Goal: Find specific page/section: Find specific page/section

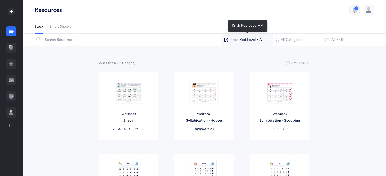
click at [247, 42] on button "Kriah Red Level • A" at bounding box center [247, 40] width 51 height 12
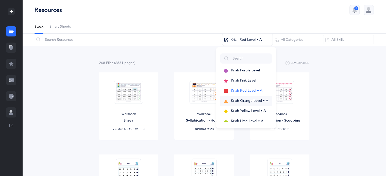
click at [243, 101] on span "Kriah Orange Level • A" at bounding box center [249, 101] width 37 height 4
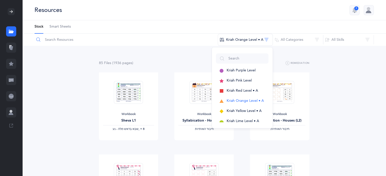
click at [106, 45] on input "text" at bounding box center [126, 40] width 184 height 12
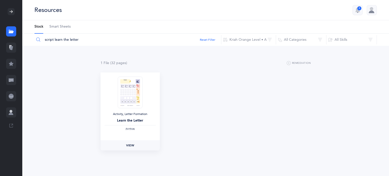
click at [131, 146] on span "View" at bounding box center [130, 145] width 8 height 5
drag, startPoint x: 92, startPoint y: 42, endPoint x: 53, endPoint y: 36, distance: 38.5
click at [53, 36] on input "script learn the letter" at bounding box center [127, 40] width 187 height 12
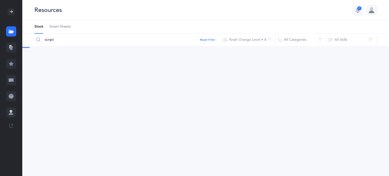
type input "script"
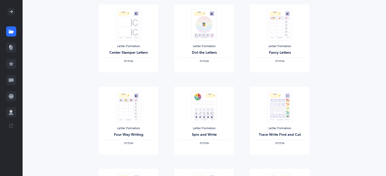
scroll to position [320, 0]
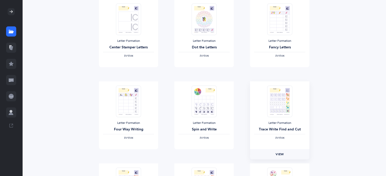
click at [282, 154] on span "View" at bounding box center [279, 154] width 8 height 5
click at [118, 98] on img at bounding box center [128, 101] width 25 height 32
click at [123, 112] on img at bounding box center [128, 101] width 25 height 32
click at [131, 153] on span "View" at bounding box center [128, 154] width 8 height 5
